Goal: Find contact information: Obtain details needed to contact an individual or organization

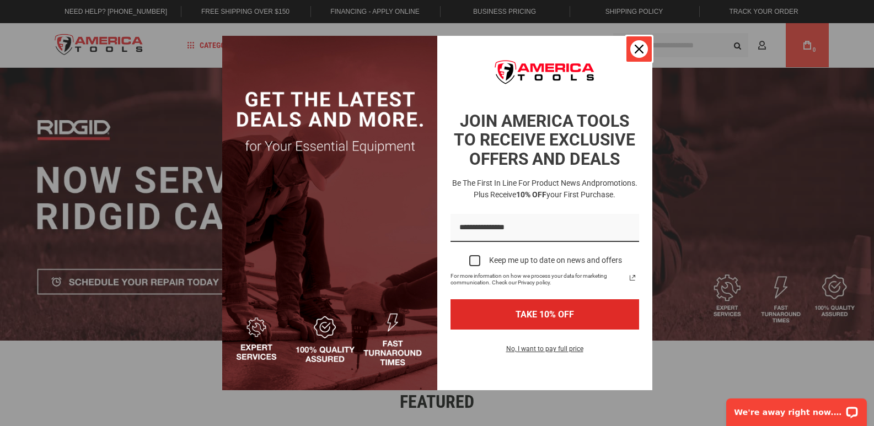
click at [634, 52] on icon "close icon" at bounding box center [638, 49] width 9 height 9
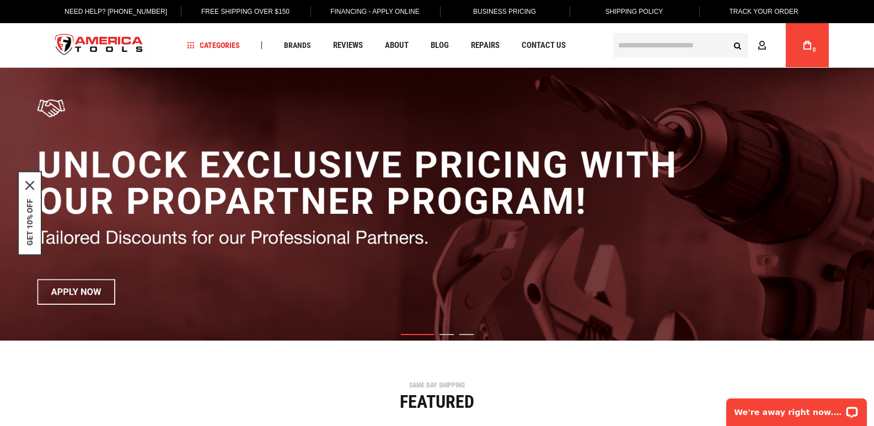
click at [24, 44] on div "Language English Español Need Help? +1 305-513-9914 Free Shipping Over $150 Fin…" at bounding box center [437, 34] width 874 height 68
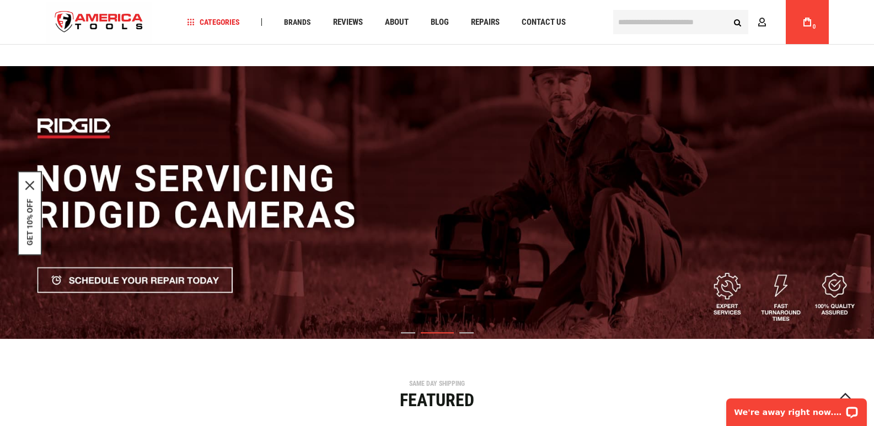
scroll to position [2684, 0]
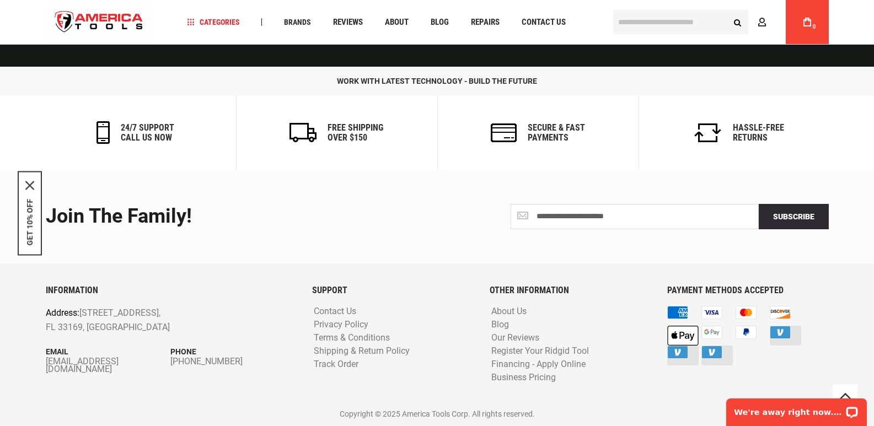
click at [0, 136] on div "work with latest technology - build the future 24/7 support call us now Free Sh…" at bounding box center [437, 118] width 874 height 103
click at [330, 311] on link "Contact Us" at bounding box center [335, 311] width 48 height 10
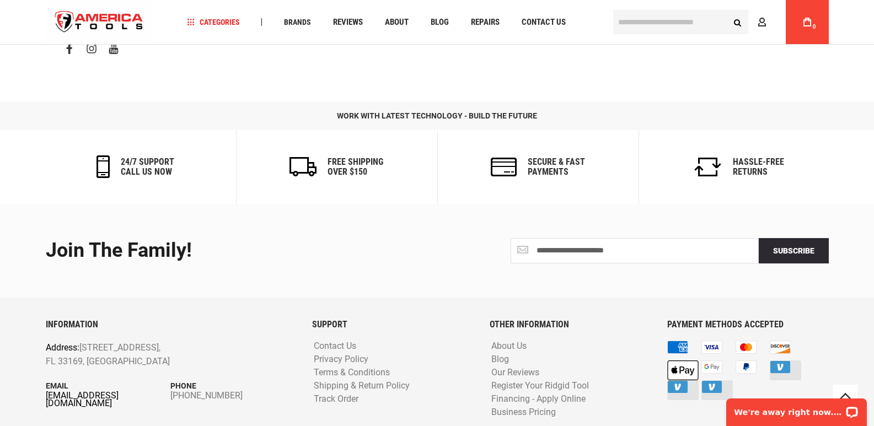
click at [130, 392] on link "[EMAIL_ADDRESS][DOMAIN_NAME]" at bounding box center [108, 399] width 125 height 15
drag, startPoint x: 202, startPoint y: 372, endPoint x: 173, endPoint y: 357, distance: 33.5
click at [173, 357] on div "INFORMATION Address: [STREET_ADDRESS] Email [EMAIL_ADDRESS][DOMAIN_NAME] Phone …" at bounding box center [170, 378] width 266 height 117
copy div "[PHONE_NUMBER]"
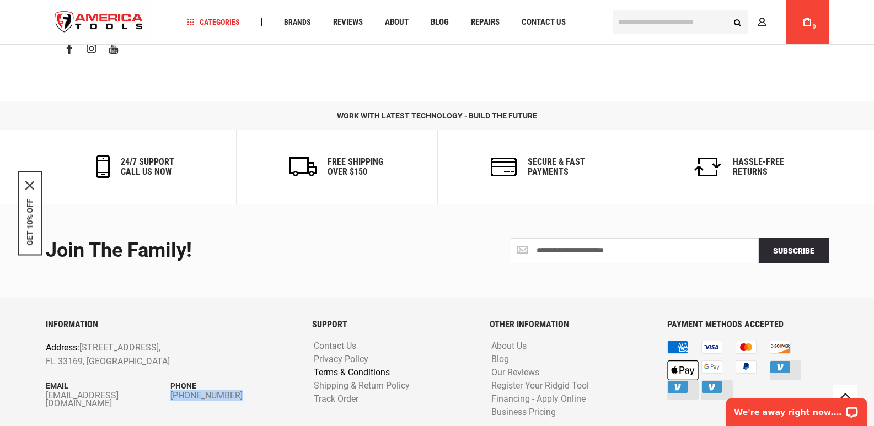
click at [341, 368] on link "Terms & Conditions" at bounding box center [352, 373] width 82 height 10
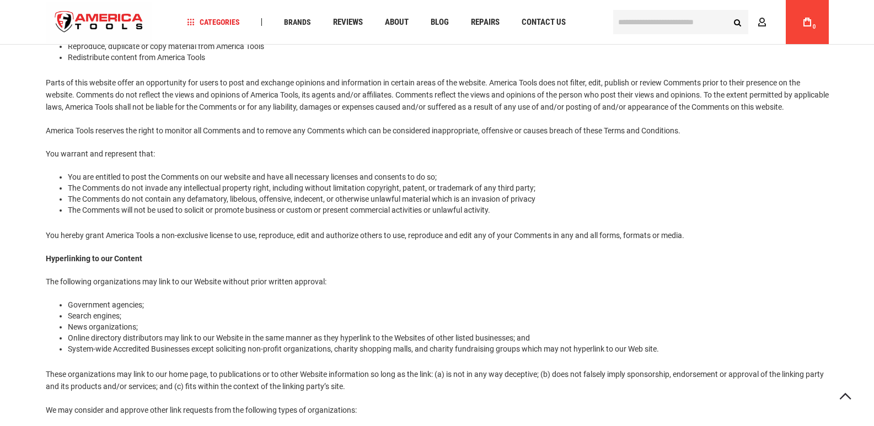
scroll to position [441, 0]
